Goal: Understand process/instructions: Learn how to perform a task or action

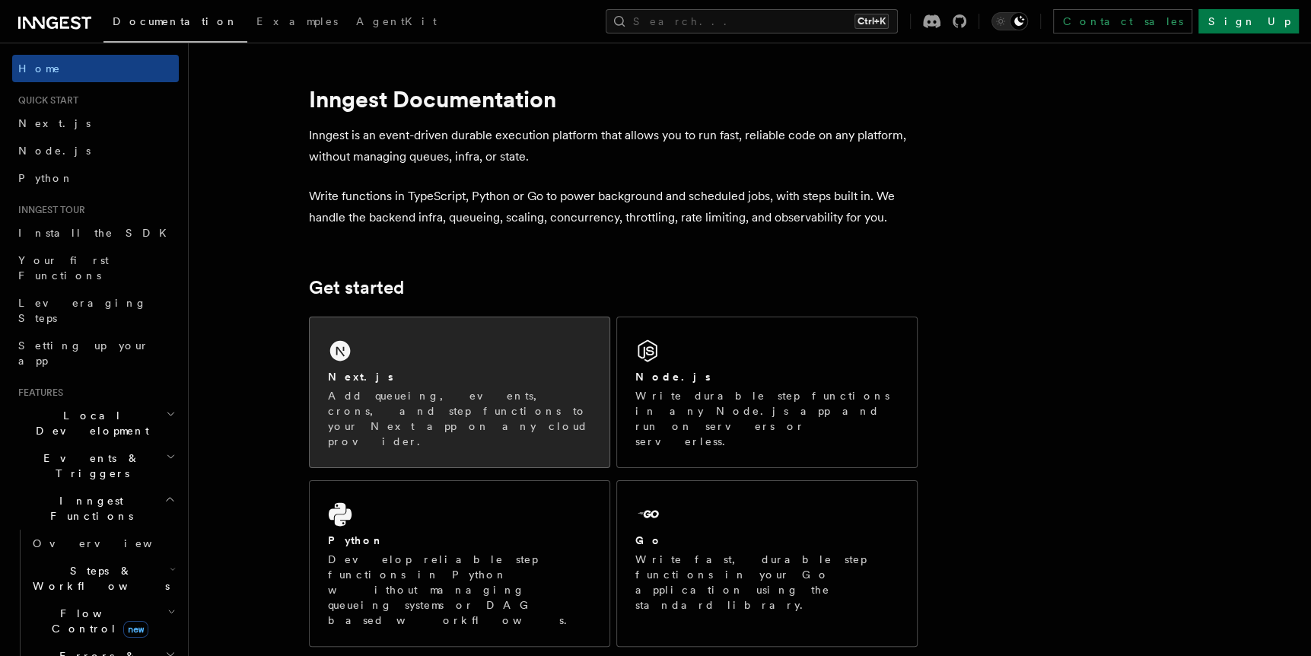
click at [393, 358] on div "Next.js Add queueing, events, crons, and step functions to your Next app on any…" at bounding box center [460, 392] width 300 height 150
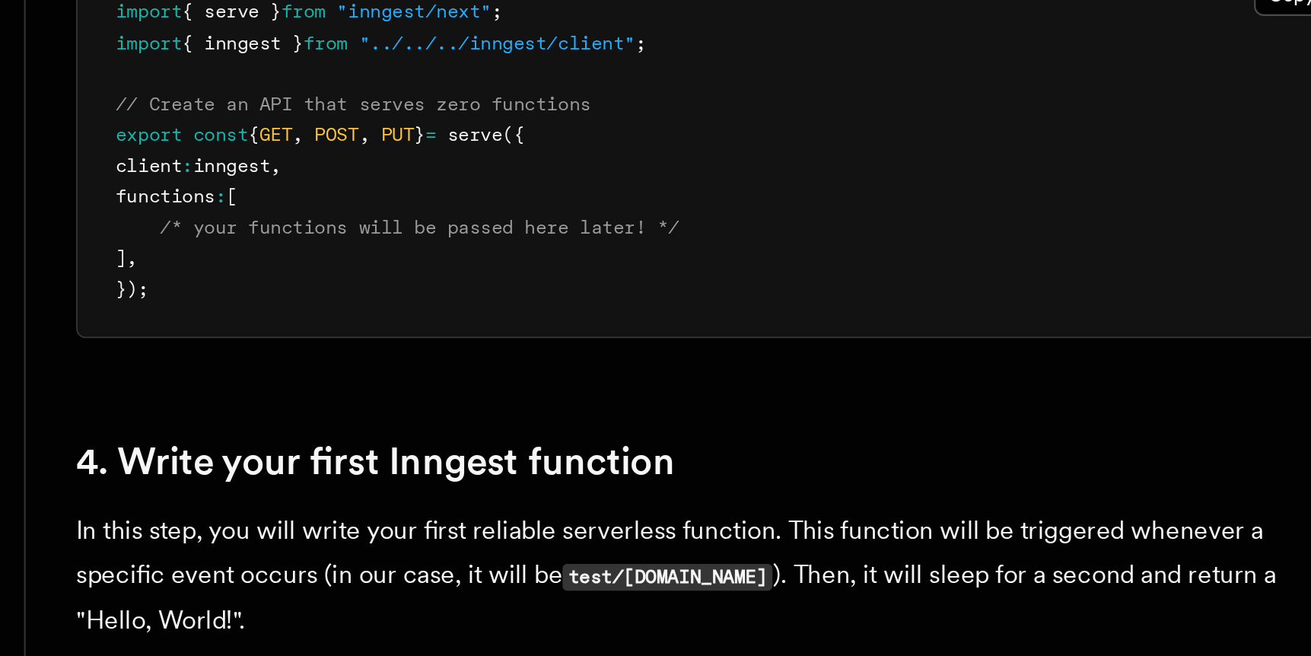
scroll to position [1977, 0]
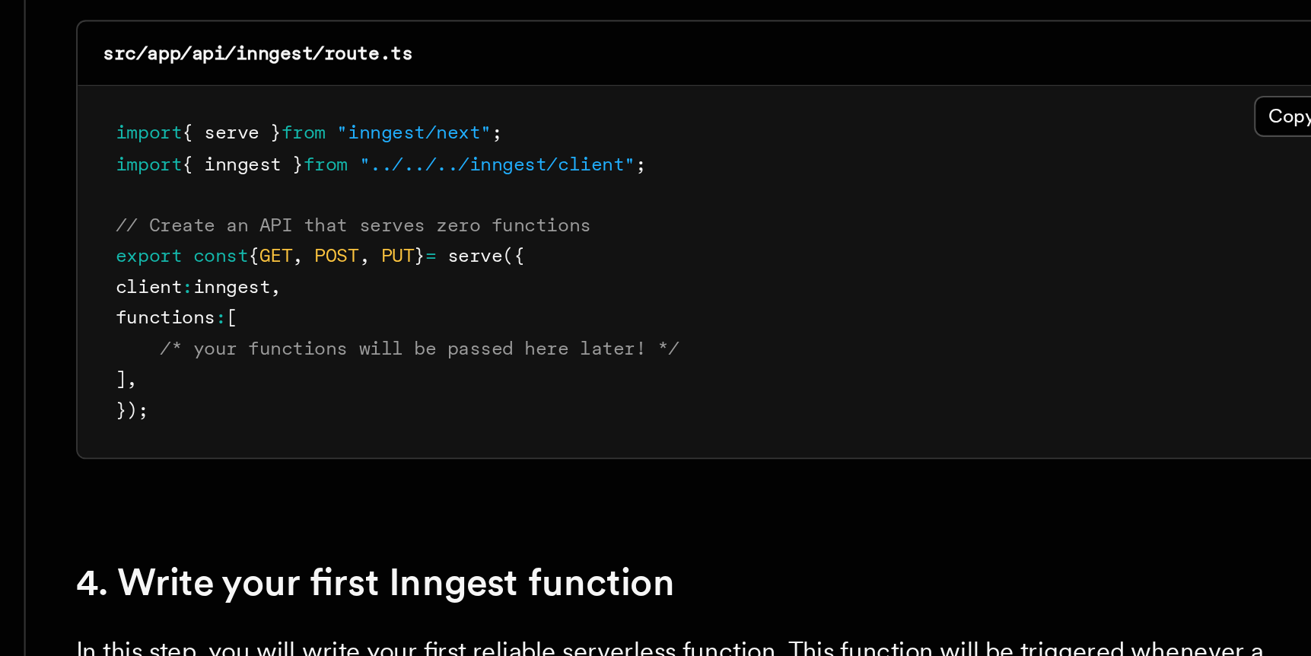
click at [516, 434] on pre "import { serve } from "inngest/next" ; import { inngest } from "../../../innges…" at bounding box center [517, 402] width 607 height 179
click at [351, 454] on pre "import { serve } from "inngest/next" ; import { inngest } from "../../../innges…" at bounding box center [517, 402] width 607 height 179
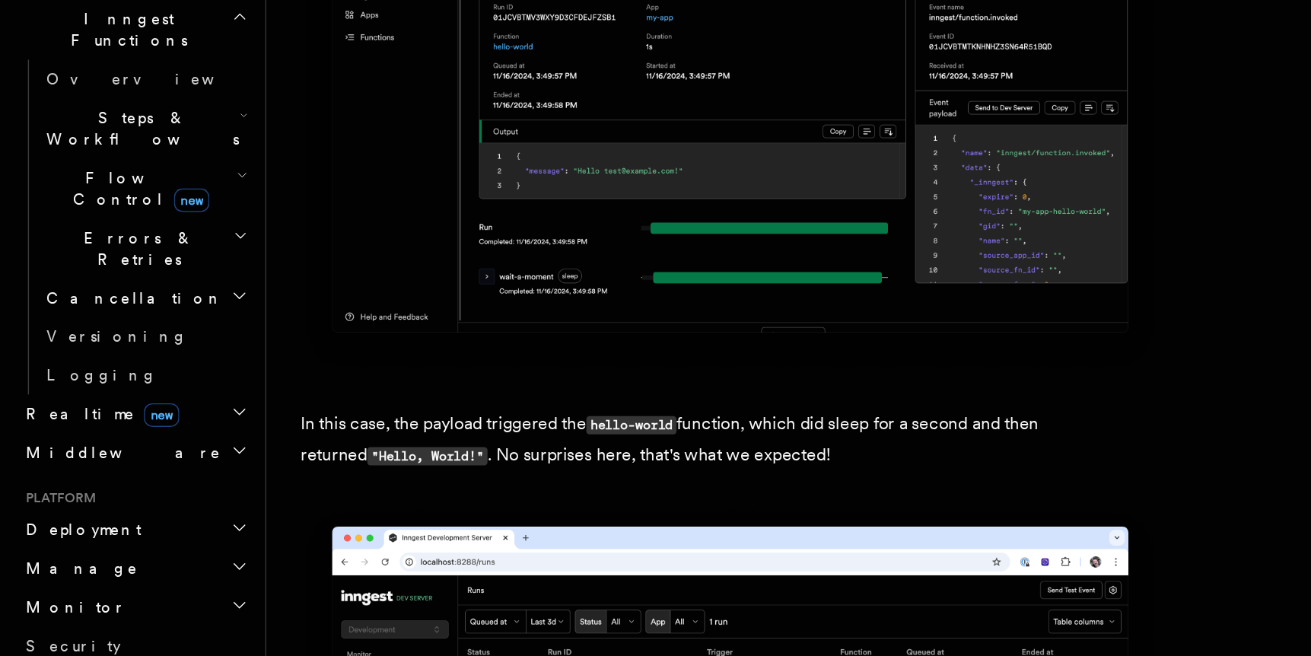
scroll to position [349, 0]
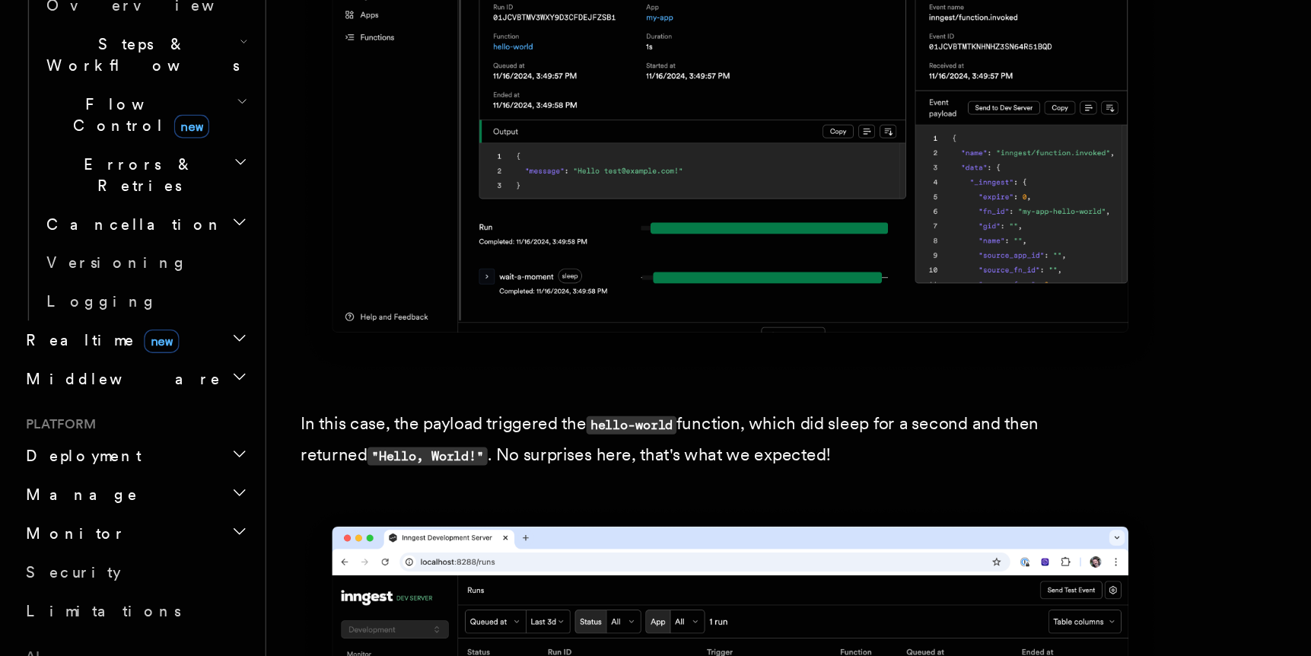
click at [52, 561] on span "Monitor" at bounding box center [51, 568] width 78 height 15
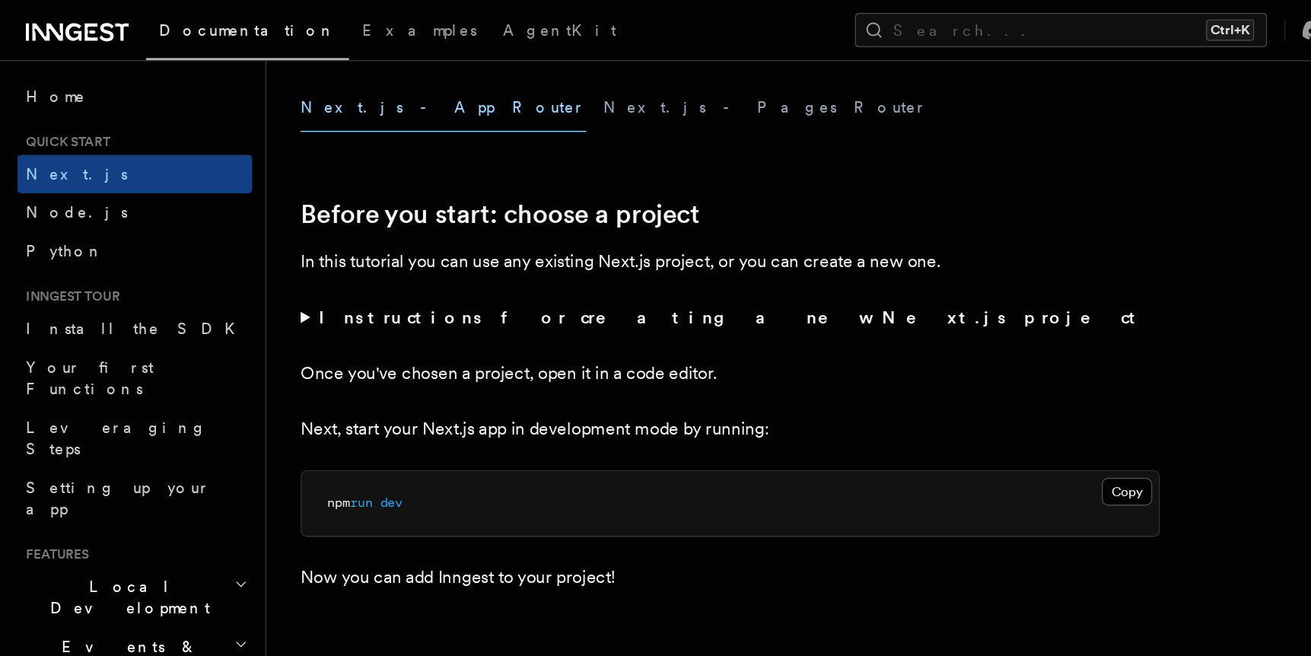
scroll to position [0, 0]
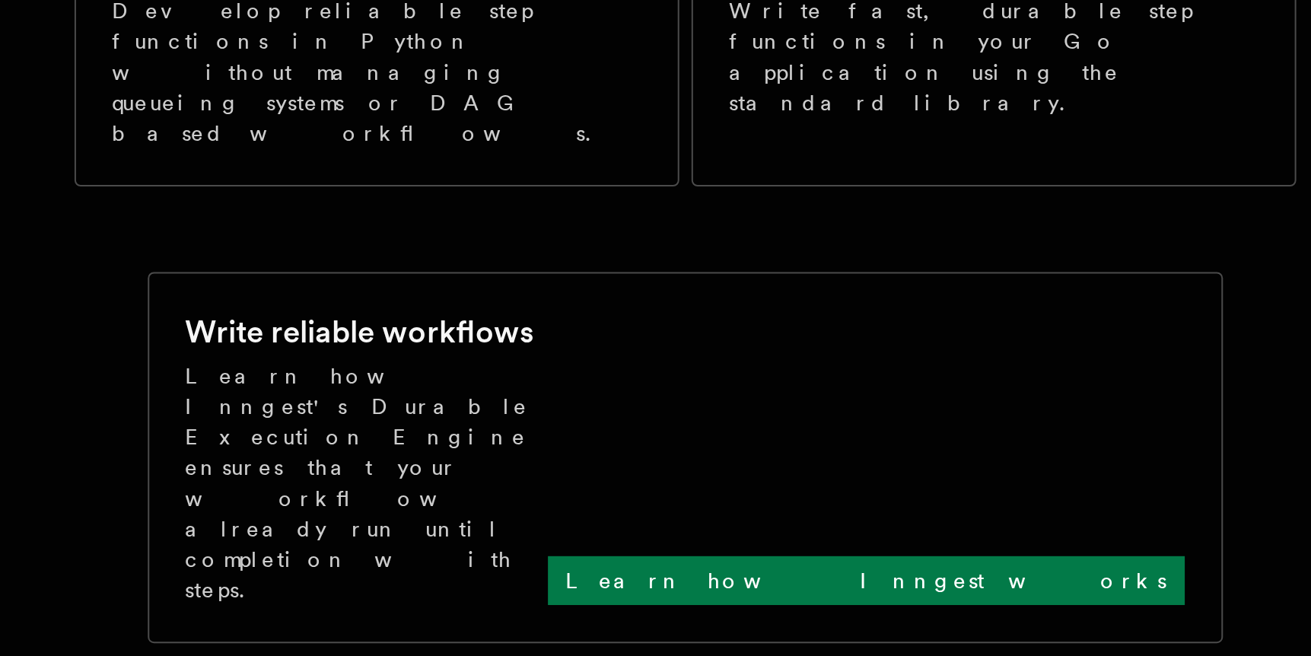
scroll to position [231, 0]
